Goal: Task Accomplishment & Management: Use online tool/utility

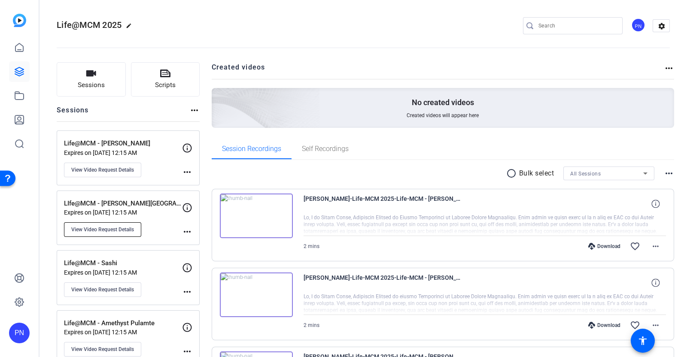
scroll to position [53, 0]
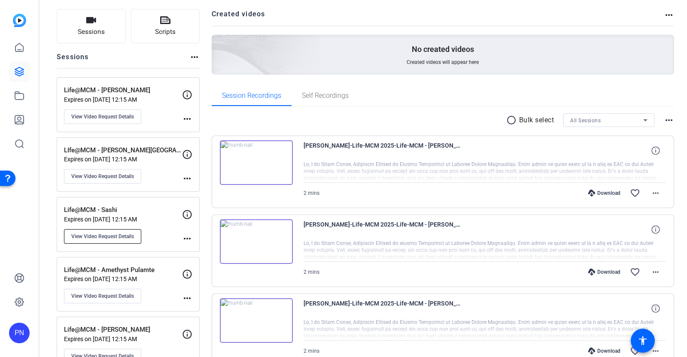
click at [115, 234] on span "View Video Request Details" at bounding box center [102, 236] width 63 height 7
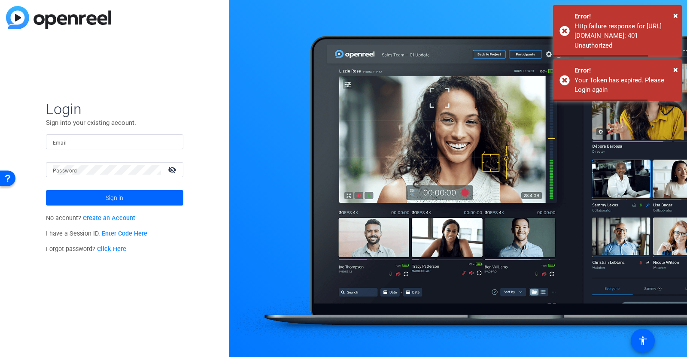
click at [120, 143] on input "Email" at bounding box center [115, 142] width 124 height 10
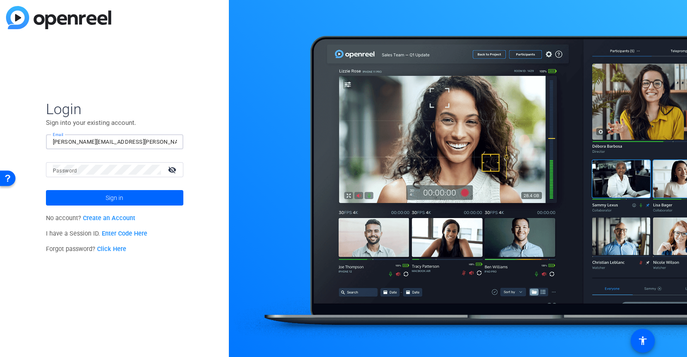
type input "[PERSON_NAME][EMAIL_ADDRESS][PERSON_NAME][DOMAIN_NAME]"
click at [117, 195] on span "Sign in" at bounding box center [115, 197] width 18 height 21
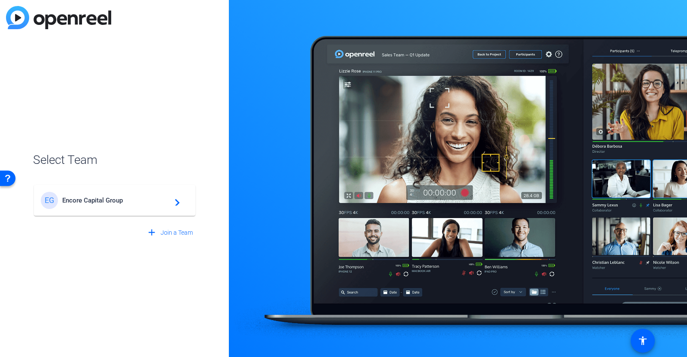
click at [121, 207] on div "EG Encore Capital Group navigate_next" at bounding box center [115, 200] width 148 height 17
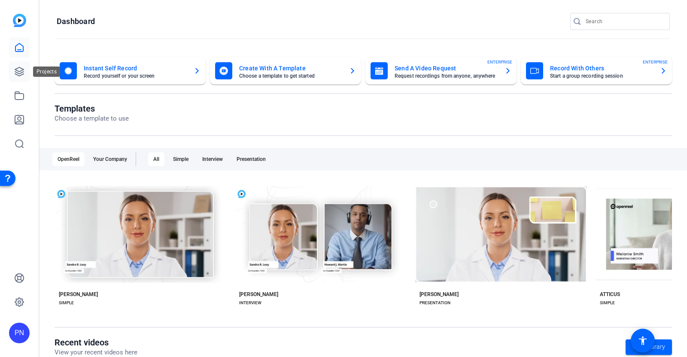
click at [24, 70] on link at bounding box center [19, 71] width 21 height 21
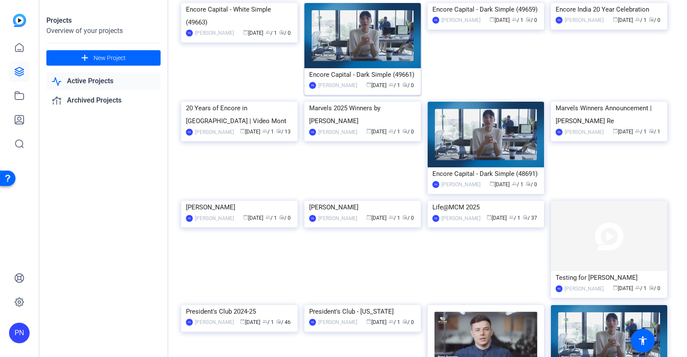
scroll to position [161, 0]
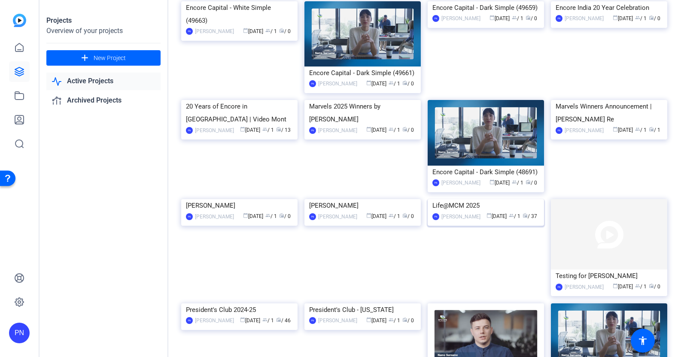
click at [482, 199] on img at bounding box center [486, 199] width 116 height 0
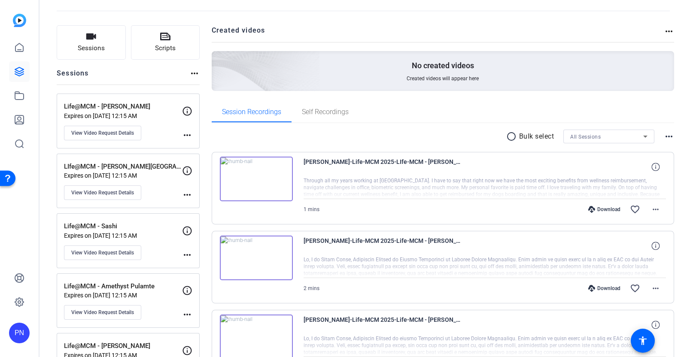
scroll to position [53, 0]
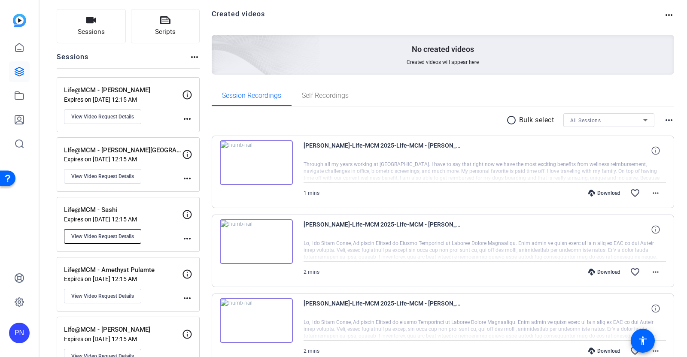
click at [122, 236] on span "View Video Request Details" at bounding box center [102, 236] width 63 height 7
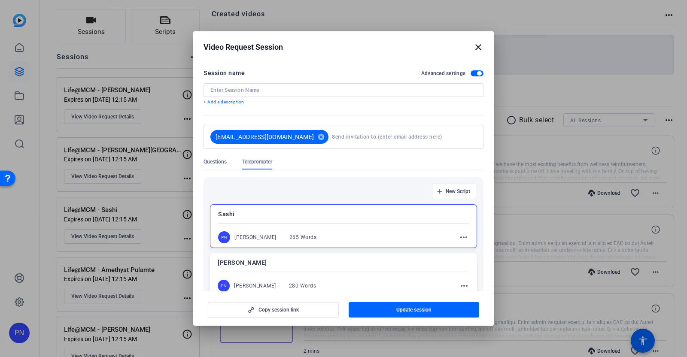
type input "Life@MCM - Sashi"
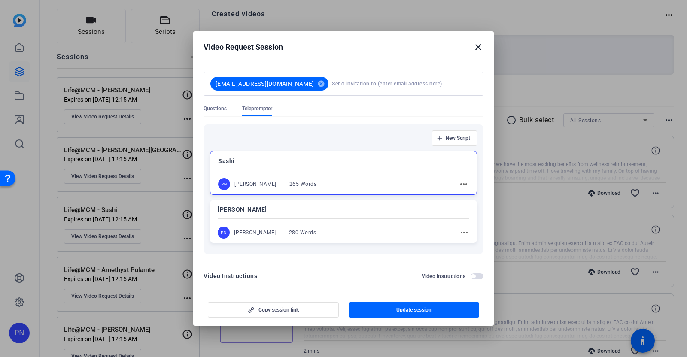
click at [459, 183] on mat-icon "more_horiz" at bounding box center [464, 184] width 10 height 10
click at [462, 196] on span "Edit" at bounding box center [476, 196] width 34 height 10
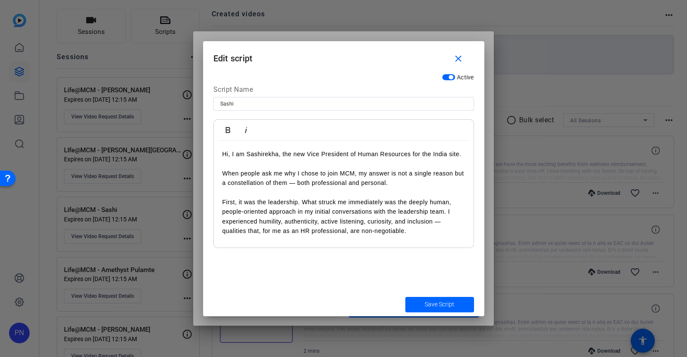
click at [239, 159] on p "Hi, I am Sashirekha, the new Vice President of Human Resources for the India si…" at bounding box center [343, 153] width 243 height 9
drag, startPoint x: 234, startPoint y: 163, endPoint x: 236, endPoint y: 172, distance: 8.8
click at [233, 159] on p "Hi, I am Sashirekha, the new Vice President of Human Resources for the India si…" at bounding box center [343, 153] width 243 height 9
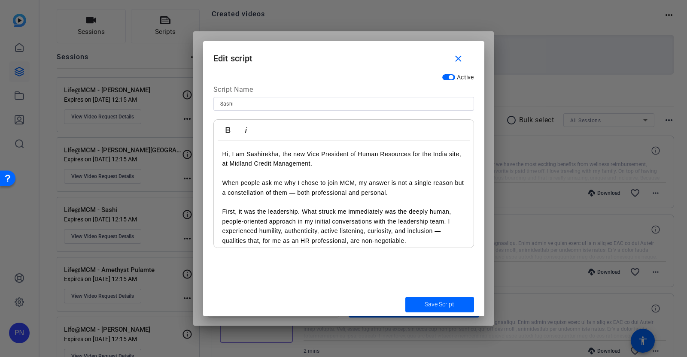
click at [413, 152] on p "Hi, I am Sashirekha, the new Vice President of Human Resources for the India si…" at bounding box center [343, 158] width 243 height 19
click at [440, 304] on span "Save Script" at bounding box center [440, 304] width 30 height 9
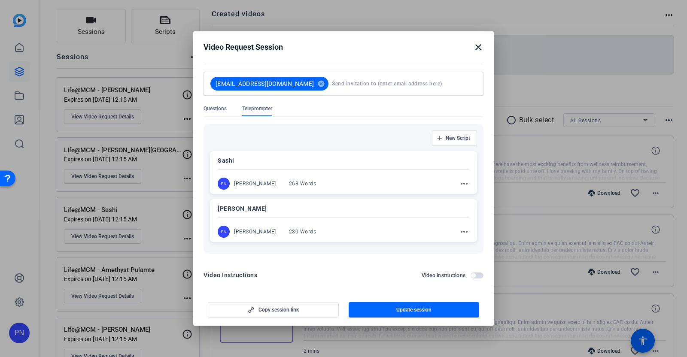
click at [480, 49] on mat-icon "close" at bounding box center [478, 47] width 10 height 10
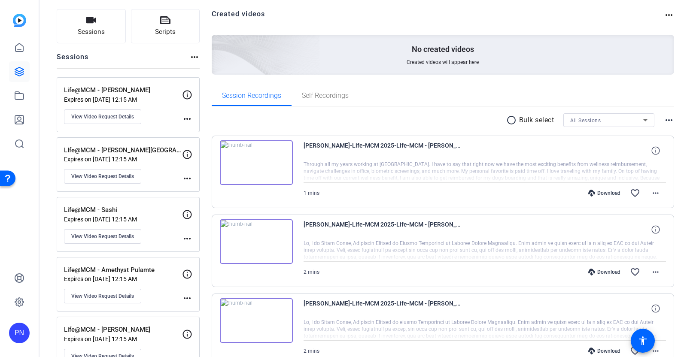
click at [254, 161] on img at bounding box center [256, 162] width 73 height 45
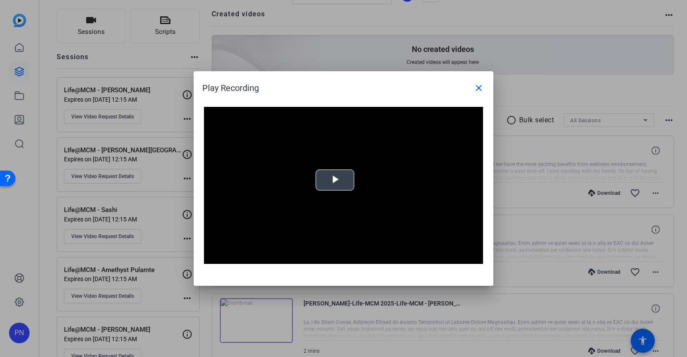
click at [335, 180] on span "Video Player" at bounding box center [335, 180] width 0 height 0
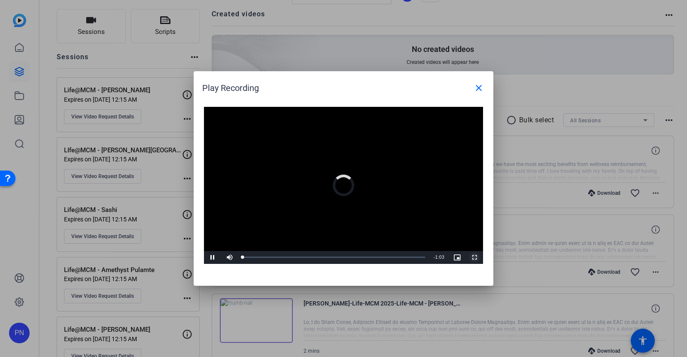
click at [475, 258] on span "Video Player" at bounding box center [474, 258] width 17 height 0
click at [481, 90] on mat-icon "close" at bounding box center [479, 88] width 10 height 10
